Goal: Information Seeking & Learning: Learn about a topic

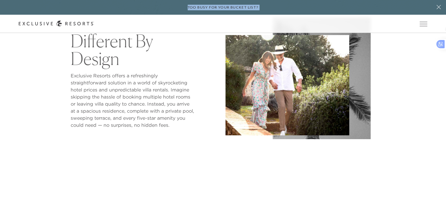
scroll to position [235, 0]
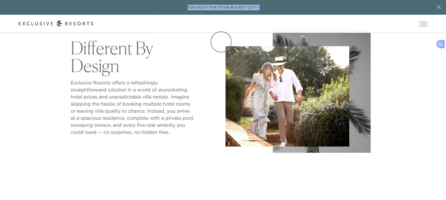
click at [0, 0] on link "Membership" at bounding box center [0, 0] width 0 height 0
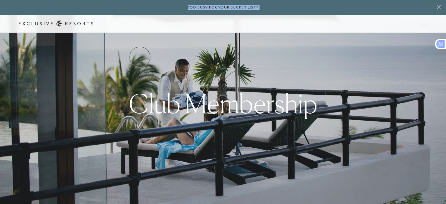
click at [0, 0] on link "Services & Standards" at bounding box center [0, 0] width 0 height 0
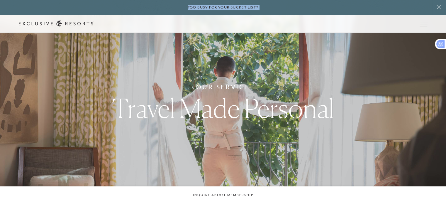
click at [0, 0] on link "Services & Standards" at bounding box center [0, 0] width 0 height 0
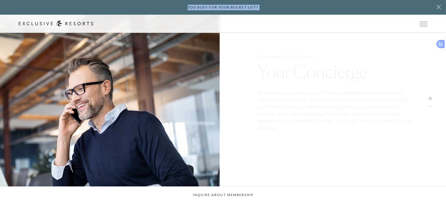
scroll to position [695, 0]
click at [0, 0] on link "How it works" at bounding box center [0, 0] width 0 height 0
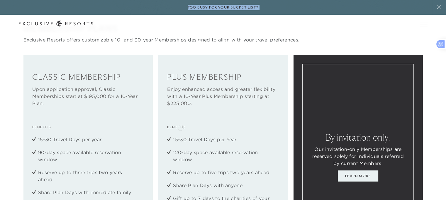
scroll to position [669, 0]
